Goal: Ask a question

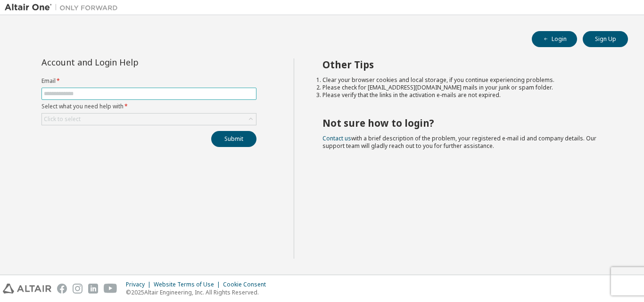
click at [182, 94] on input "text" at bounding box center [149, 94] width 210 height 8
type input "**********"
click at [183, 121] on div "Click to select" at bounding box center [149, 119] width 214 height 11
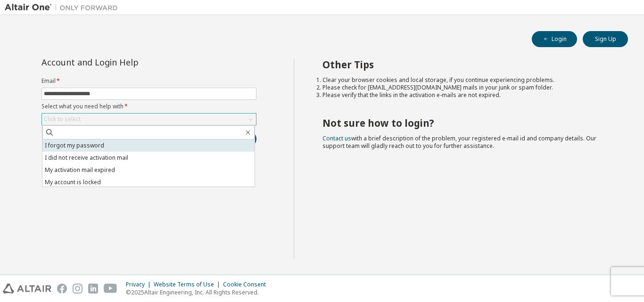
click at [145, 148] on li "I forgot my password" at bounding box center [148, 145] width 212 height 12
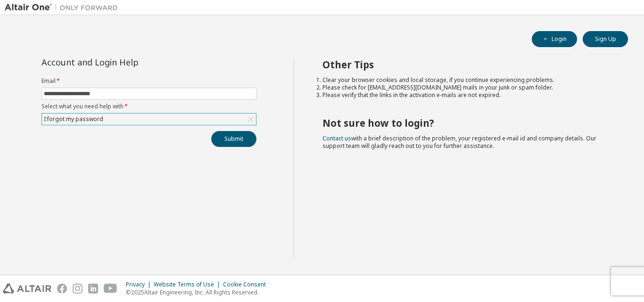
click at [235, 145] on button "Submit" at bounding box center [233, 139] width 45 height 16
click at [235, 145] on div "Submit" at bounding box center [148, 139] width 215 height 16
click at [230, 135] on button "Submit" at bounding box center [233, 139] width 45 height 16
